Goal: Information Seeking & Learning: Learn about a topic

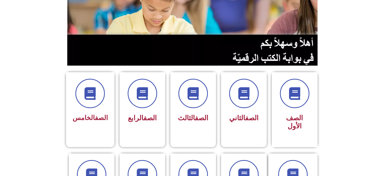
scroll to position [76, 0]
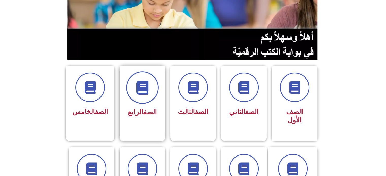
click at [148, 90] on icon at bounding box center [142, 88] width 14 height 14
click at [146, 94] on icon at bounding box center [142, 88] width 14 height 14
click at [143, 112] on link "الصف" at bounding box center [149, 112] width 13 height 8
click at [138, 93] on icon at bounding box center [142, 88] width 14 height 14
click at [138, 111] on span "الصف الرابع" at bounding box center [142, 112] width 29 height 8
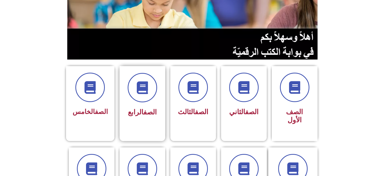
click at [138, 111] on span "الصف الرابع" at bounding box center [142, 112] width 29 height 8
click at [146, 85] on icon at bounding box center [142, 88] width 14 height 14
click at [139, 80] on span at bounding box center [142, 88] width 32 height 32
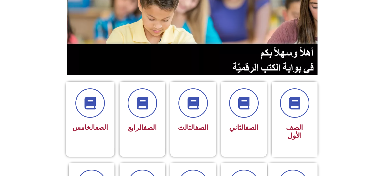
scroll to position [59, 0]
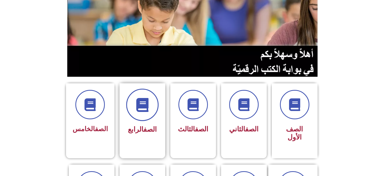
click at [143, 114] on span at bounding box center [142, 105] width 32 height 32
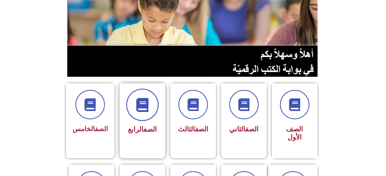
click at [143, 114] on span at bounding box center [142, 105] width 32 height 32
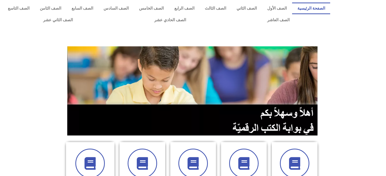
scroll to position [59, 0]
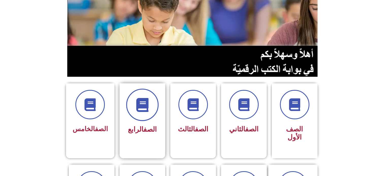
click at [144, 105] on icon at bounding box center [142, 105] width 14 height 14
click at [140, 112] on span at bounding box center [142, 105] width 32 height 32
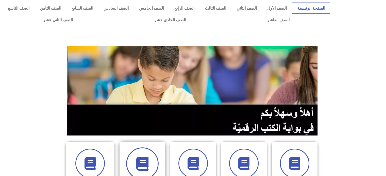
click at [145, 156] on span at bounding box center [142, 164] width 32 height 32
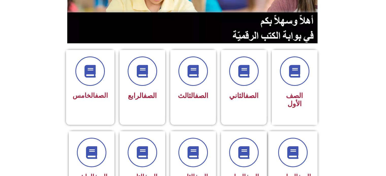
scroll to position [87, 0]
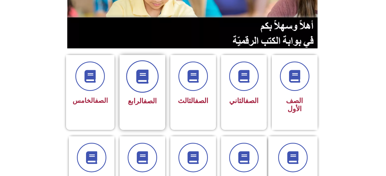
click at [151, 79] on span at bounding box center [142, 76] width 32 height 32
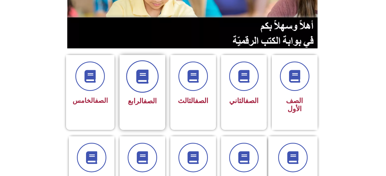
click at [151, 79] on span at bounding box center [142, 76] width 32 height 32
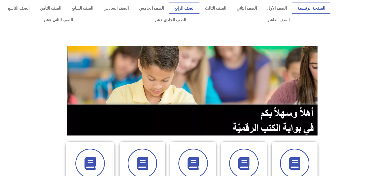
click at [198, 10] on link "الصف الرابع" at bounding box center [184, 9] width 30 height 12
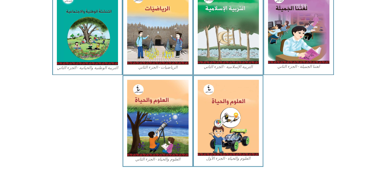
scroll to position [278, 0]
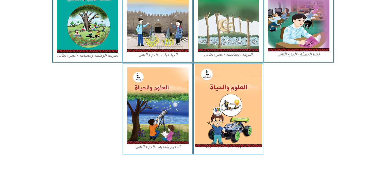
click at [243, 123] on img at bounding box center [227, 106] width 67 height 84
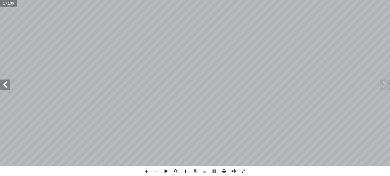
click at [7, 89] on span at bounding box center [5, 85] width 10 height 10
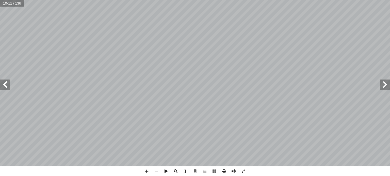
click at [7, 89] on span at bounding box center [5, 85] width 10 height 10
click at [212, 172] on span at bounding box center [214, 172] width 10 height 10
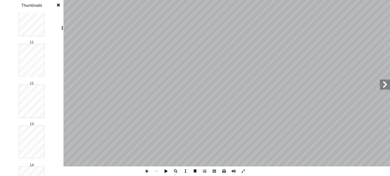
click at [60, 28] on div "1 2 3 4 5 6 7 8 9 10 11 12 13 14 15 16 17 18 19 20 21 22 23 24 25 26 27 28 29 3…" at bounding box center [31, 95] width 63 height 164
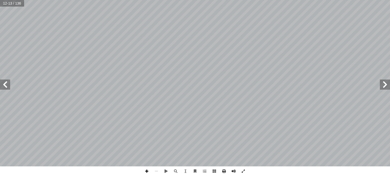
click at [147, 171] on span at bounding box center [147, 172] width 10 height 10
